Goal: Connect with others: Connect with others

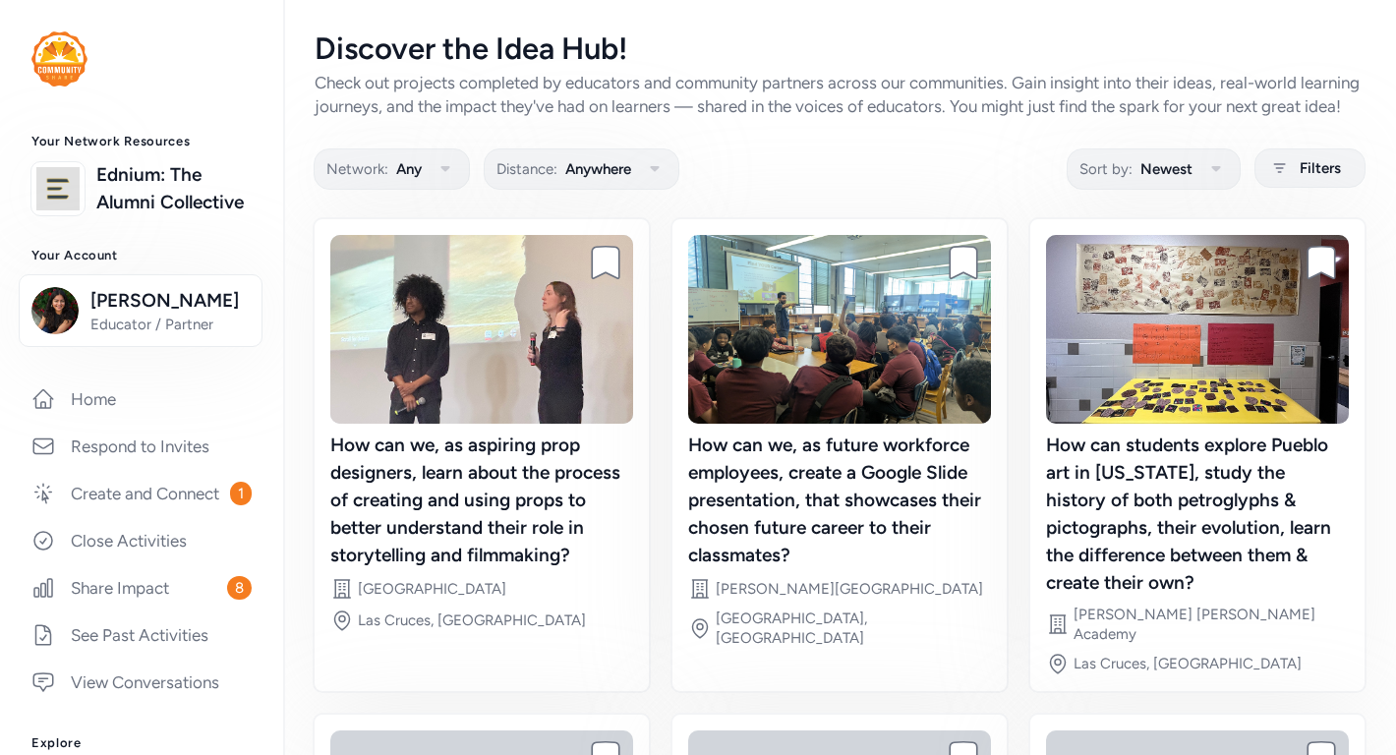
scroll to position [450, 0]
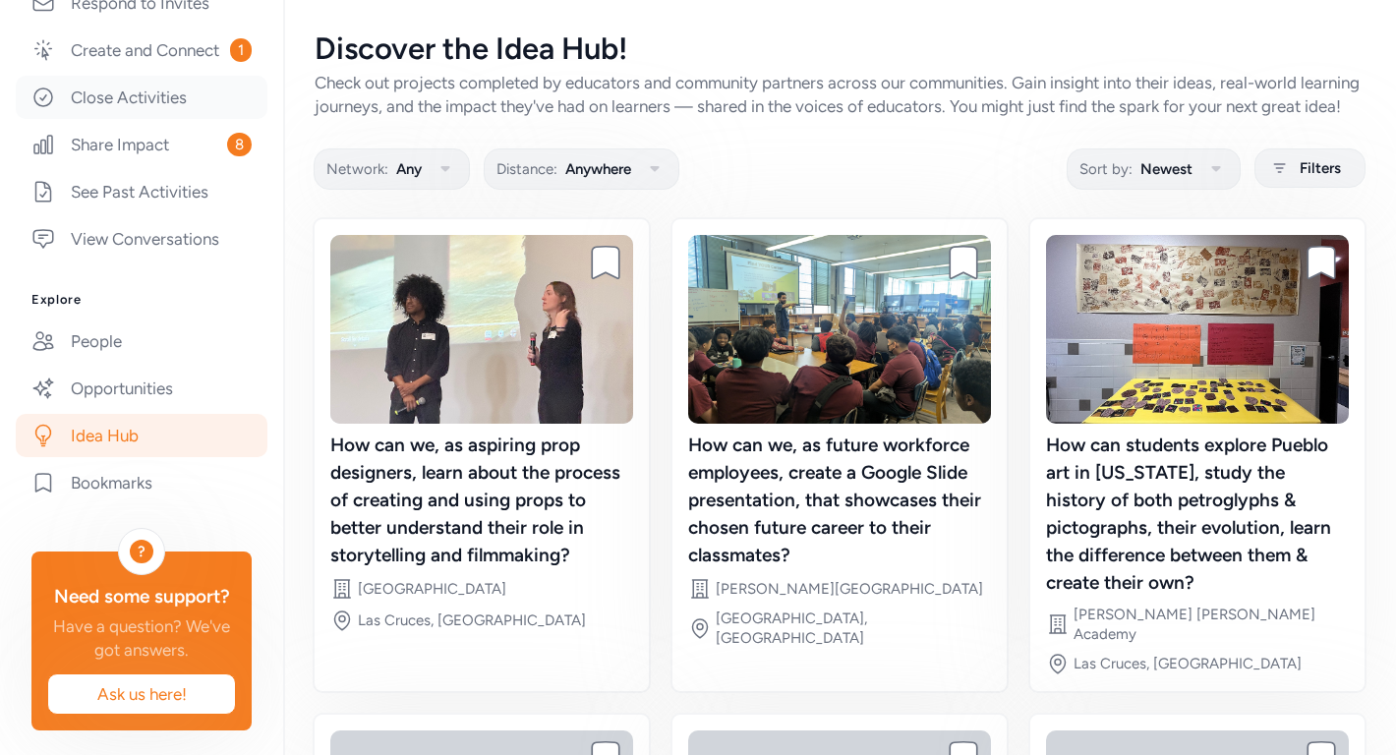
scroll to position [446, 0]
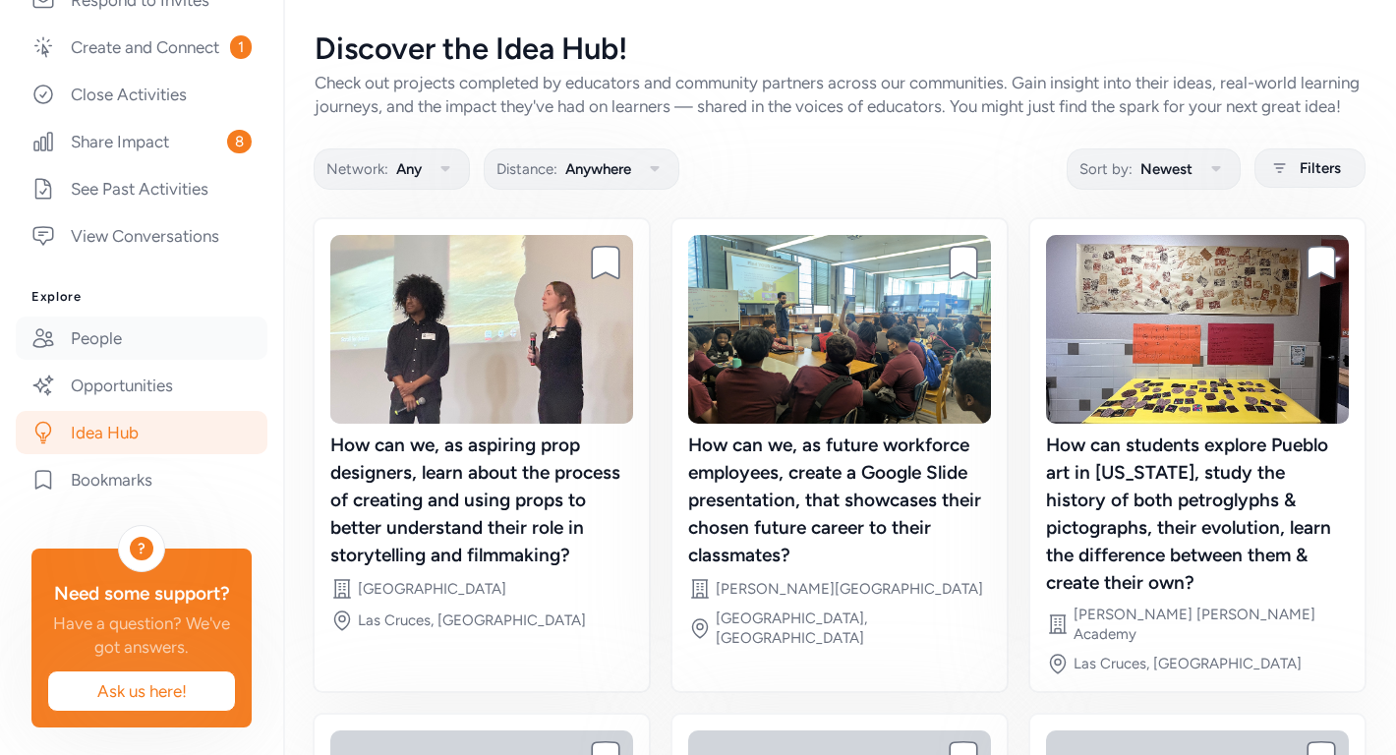
click at [158, 335] on link "People" at bounding box center [142, 338] width 252 height 43
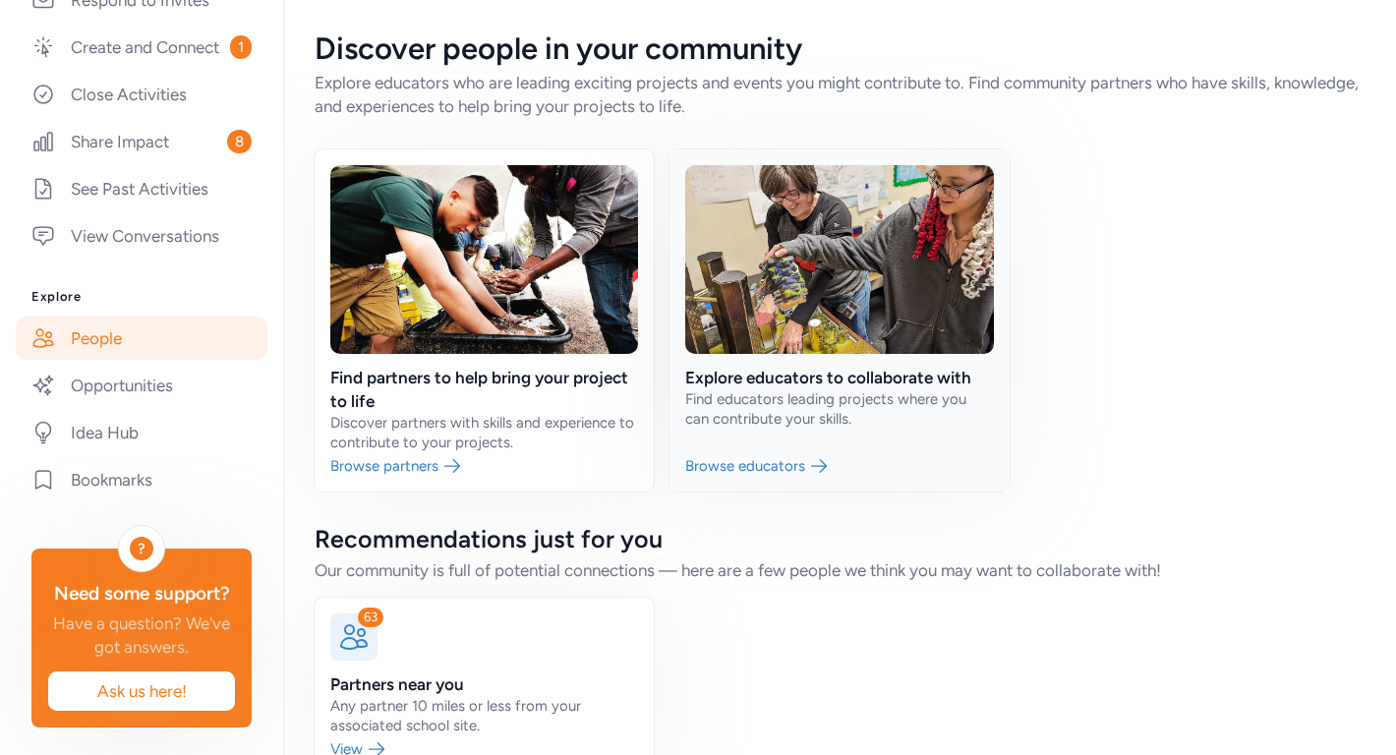
click at [797, 427] on link at bounding box center [839, 320] width 339 height 342
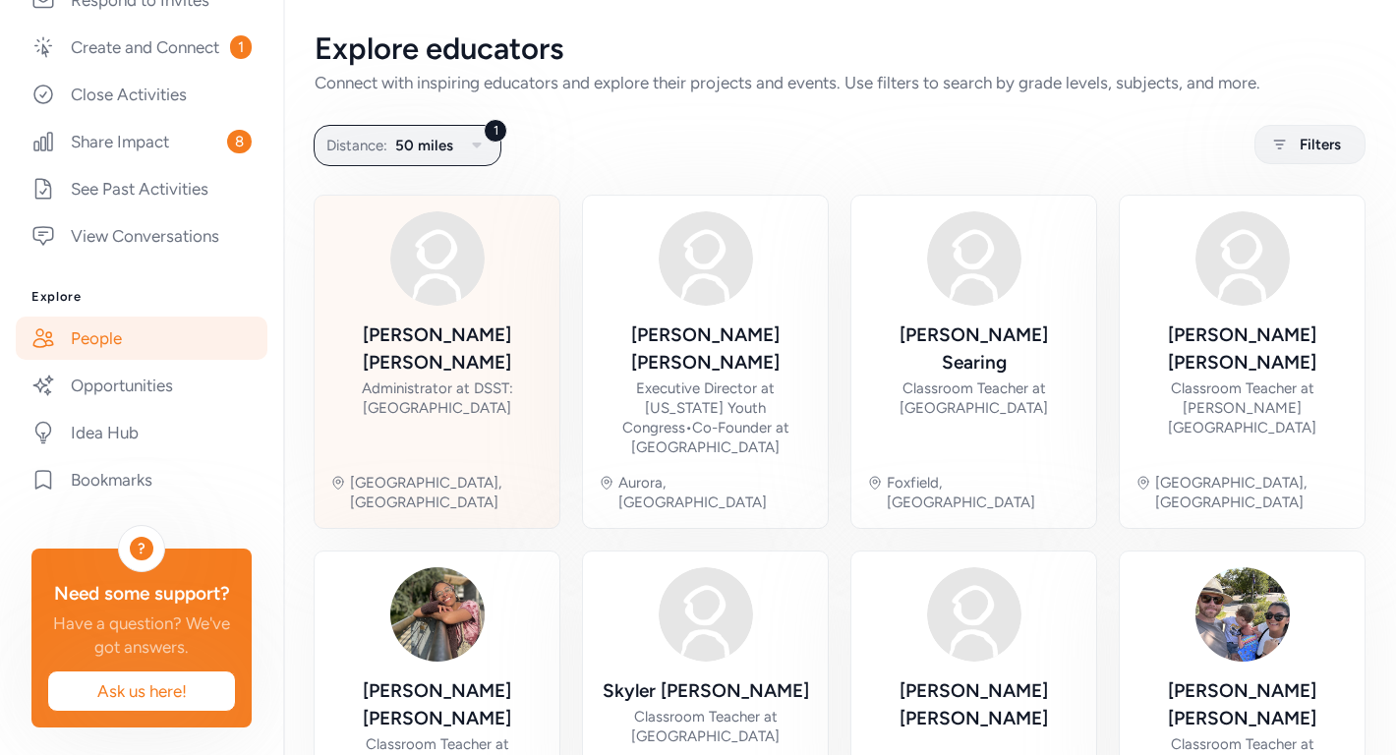
click at [487, 403] on div "[PERSON_NAME] Administrator at DSST: [GEOGRAPHIC_DATA]" at bounding box center [436, 390] width 213 height 136
